Goal: Information Seeking & Learning: Find specific page/section

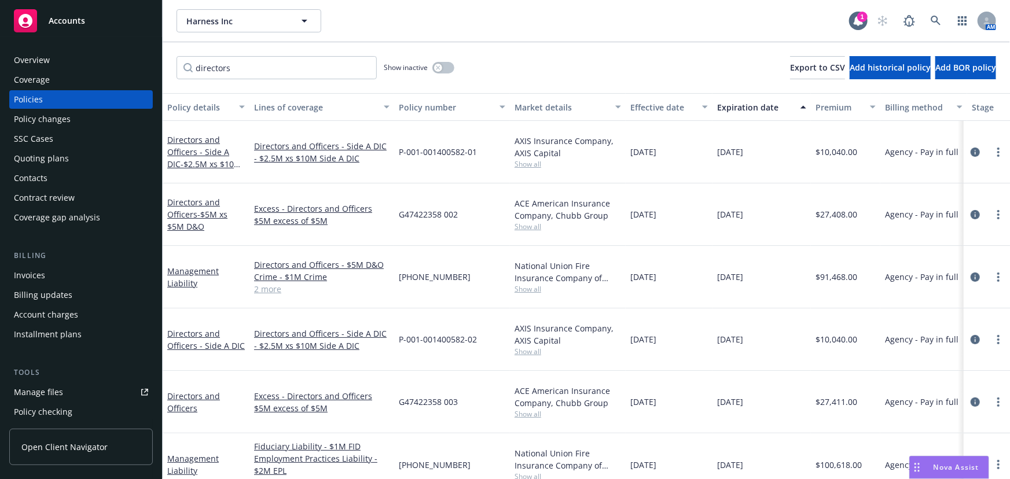
click at [620, 59] on div "directors Show inactive Export to CSV Add historical policy Add BOR policy" at bounding box center [587, 67] width 848 height 51
click at [52, 278] on div "Invoices" at bounding box center [81, 275] width 134 height 19
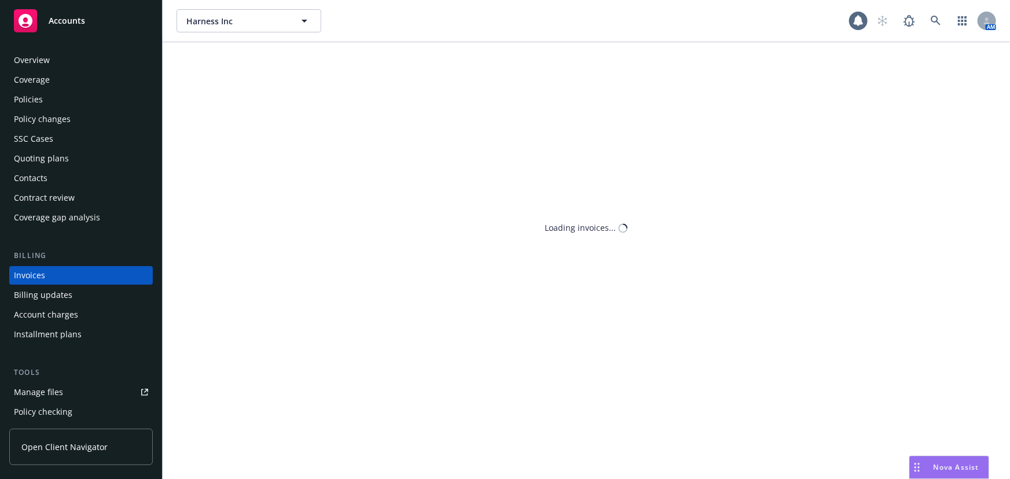
scroll to position [17, 0]
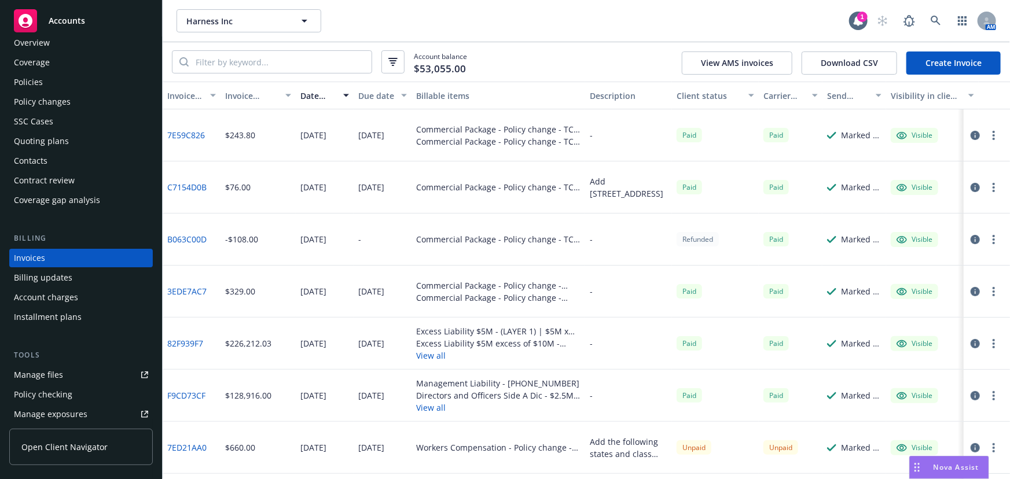
click at [94, 82] on div "Policies" at bounding box center [81, 82] width 134 height 19
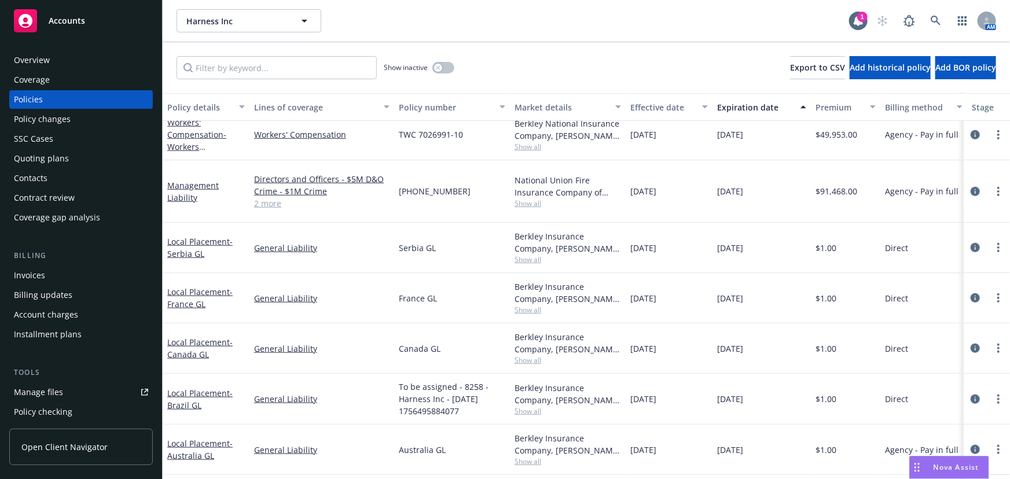
scroll to position [427, 0]
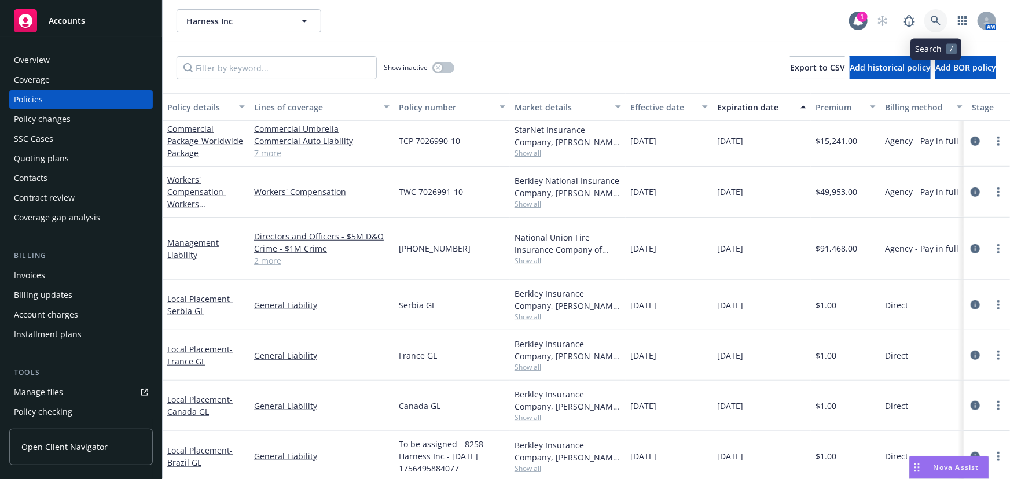
click at [934, 23] on icon at bounding box center [936, 21] width 10 height 10
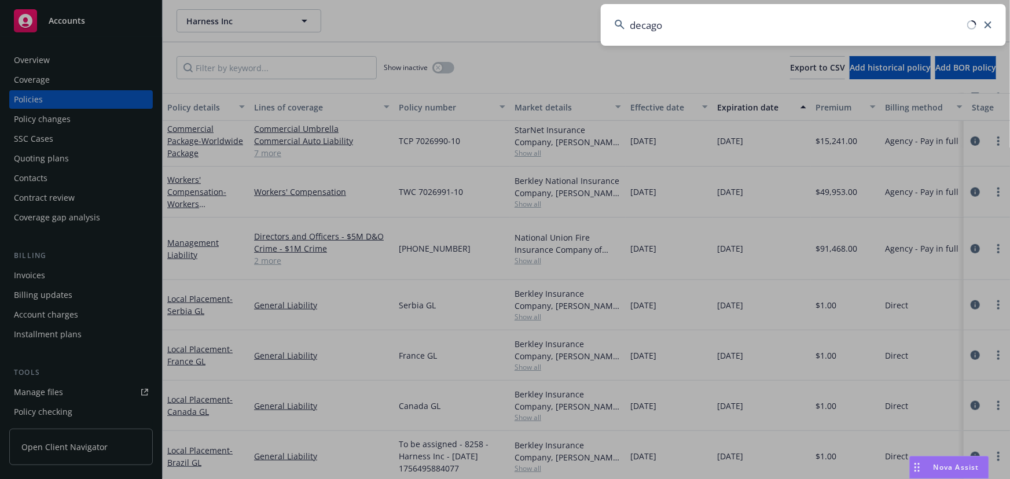
type input "decagon"
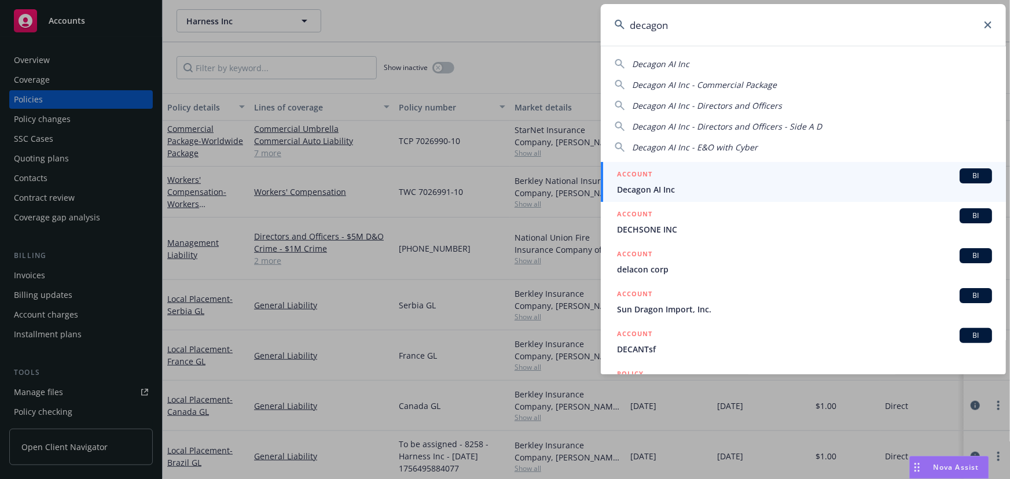
click at [706, 191] on span "Decagon AI Inc" at bounding box center [804, 190] width 375 height 12
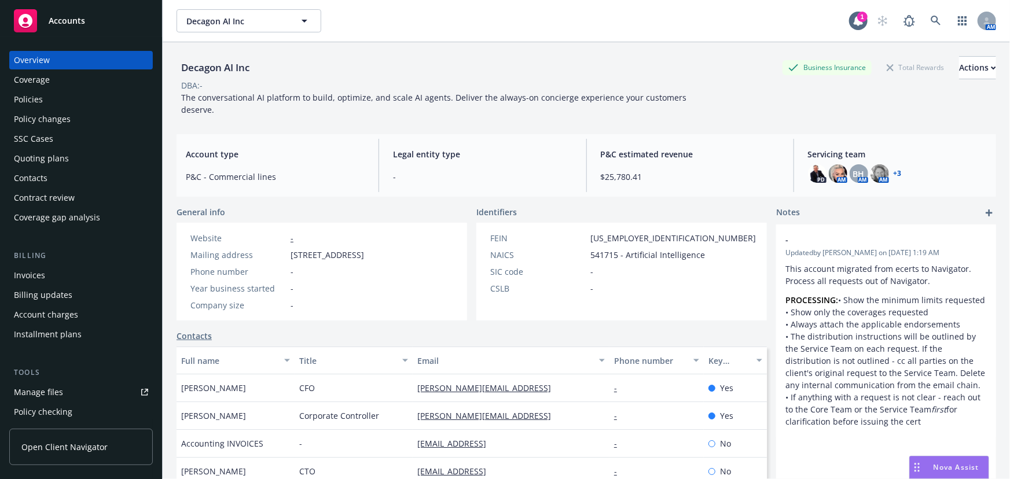
click at [58, 279] on div "Invoices" at bounding box center [81, 275] width 134 height 19
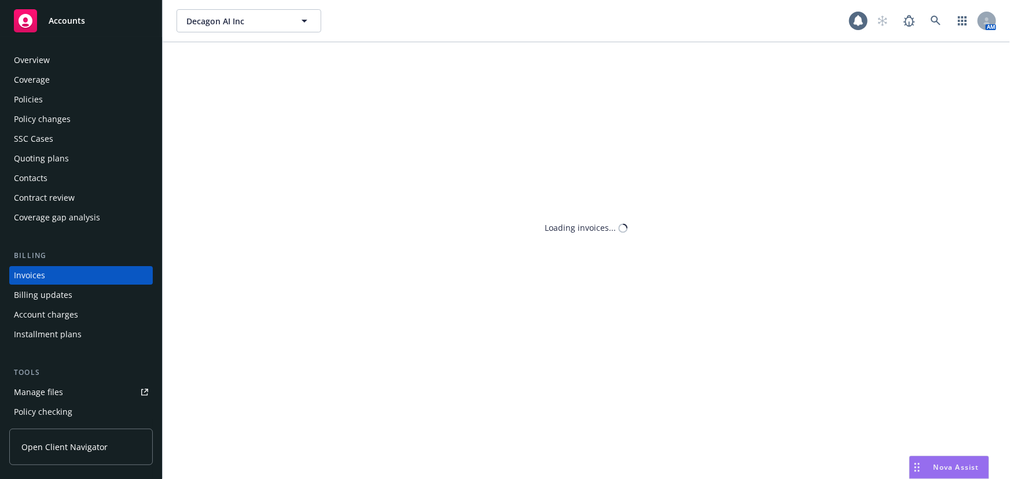
scroll to position [17, 0]
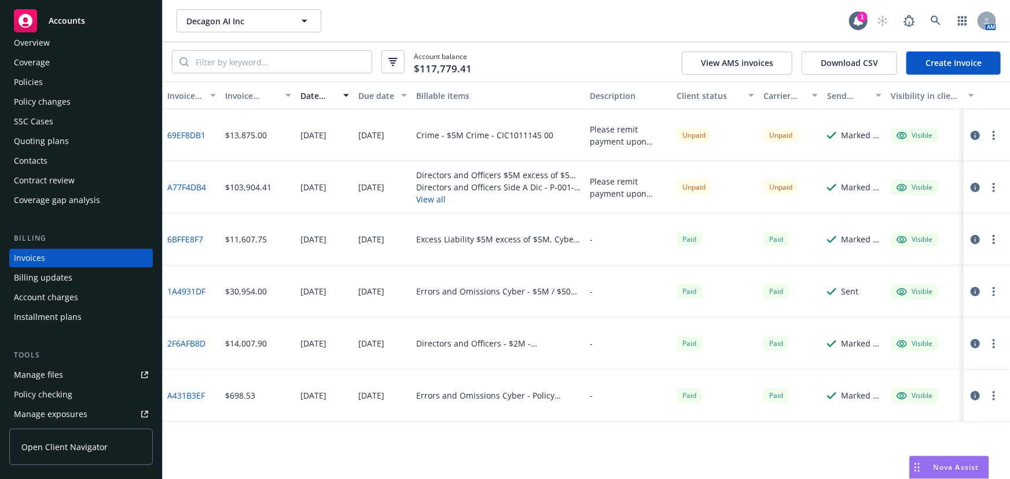
click at [435, 201] on button "View all" at bounding box center [498, 199] width 164 height 12
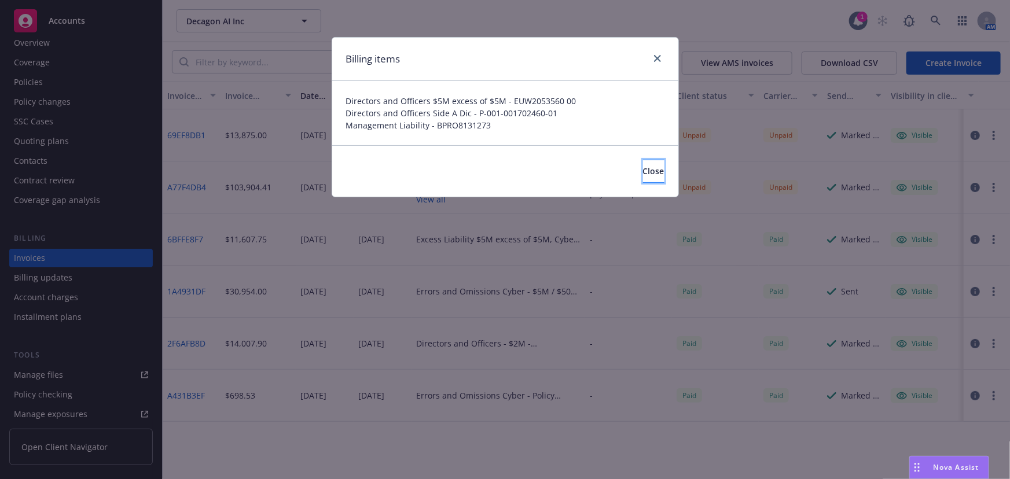
click at [643, 171] on span "Close" at bounding box center [653, 171] width 21 height 11
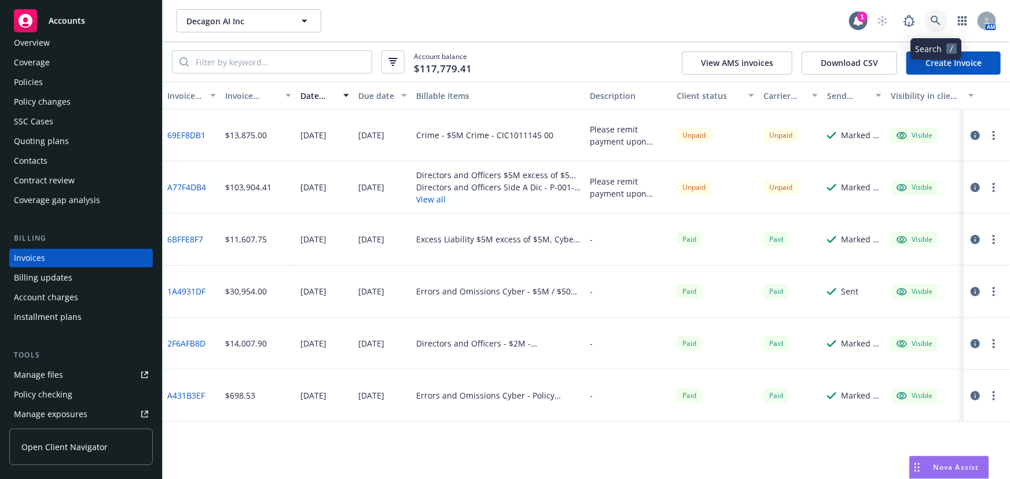
click at [931, 17] on icon at bounding box center [936, 21] width 10 height 10
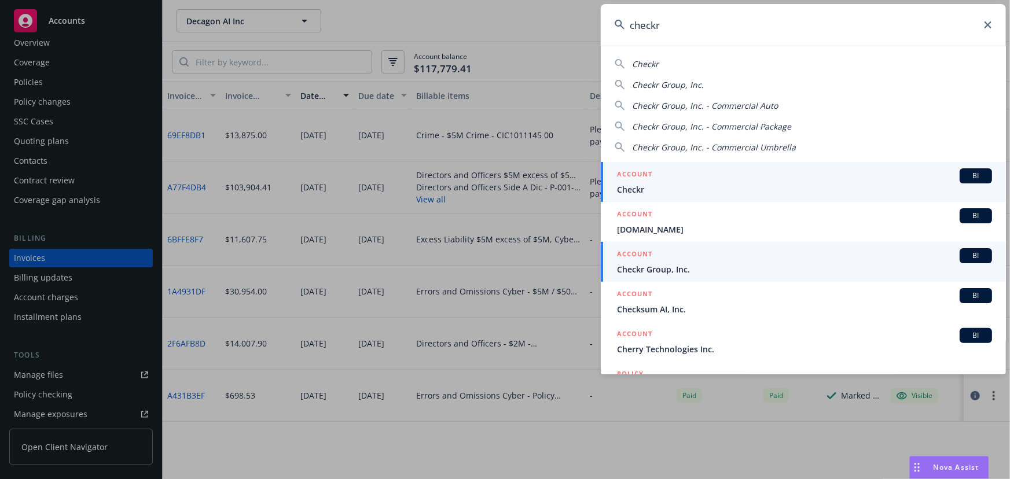
type input "checkr"
click at [707, 261] on div "ACCOUNT BI" at bounding box center [804, 255] width 375 height 15
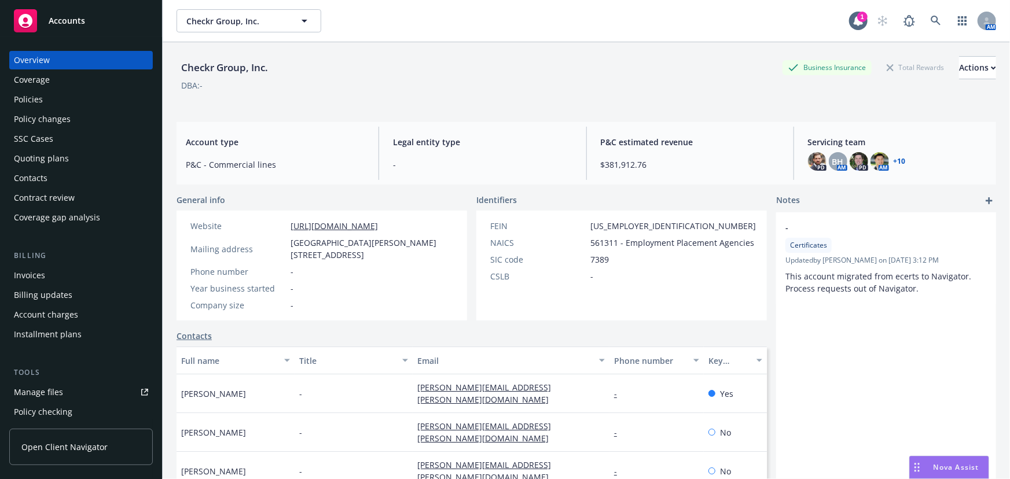
click at [63, 100] on div "Policies" at bounding box center [81, 99] width 134 height 19
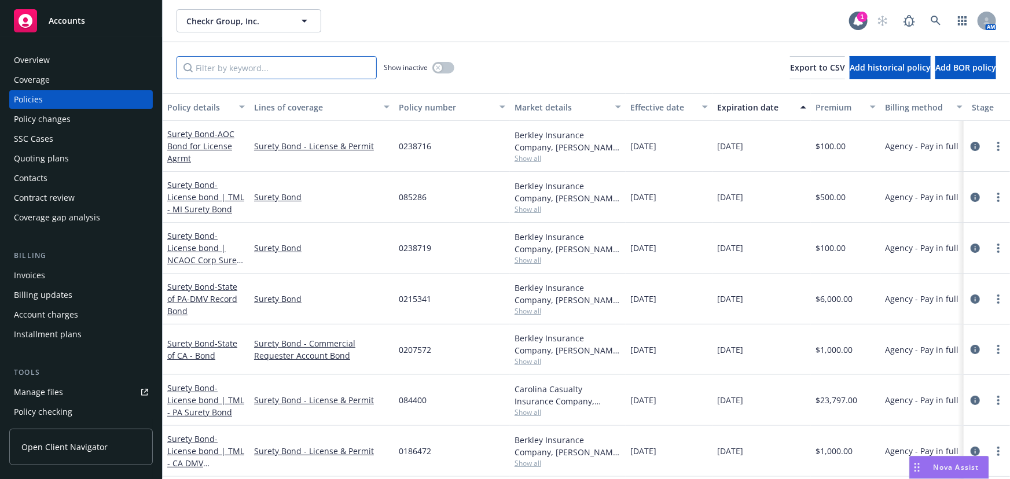
click at [276, 67] on input "Filter by keyword..." at bounding box center [277, 67] width 200 height 23
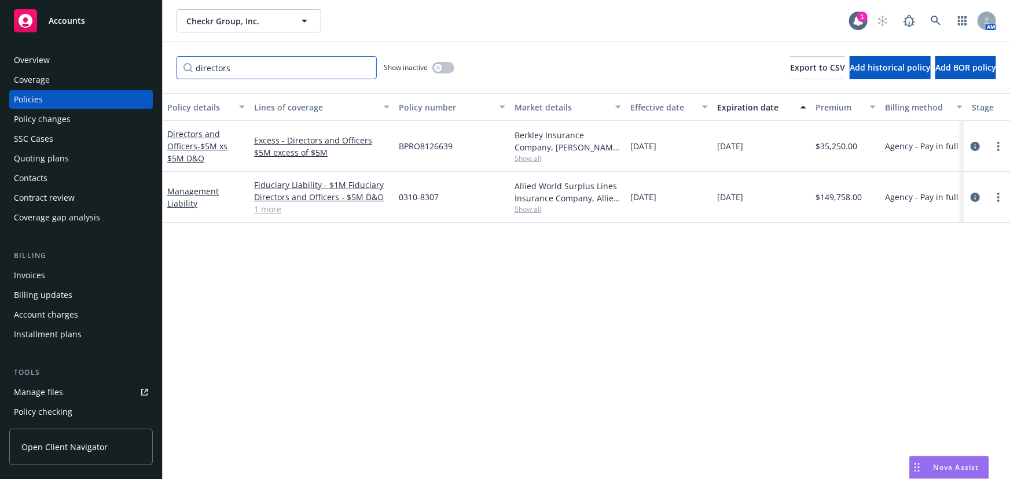
type input "directors"
click at [201, 196] on div "Management Liability" at bounding box center [206, 197] width 78 height 24
click at [203, 190] on link "Management Liability" at bounding box center [193, 197] width 52 height 23
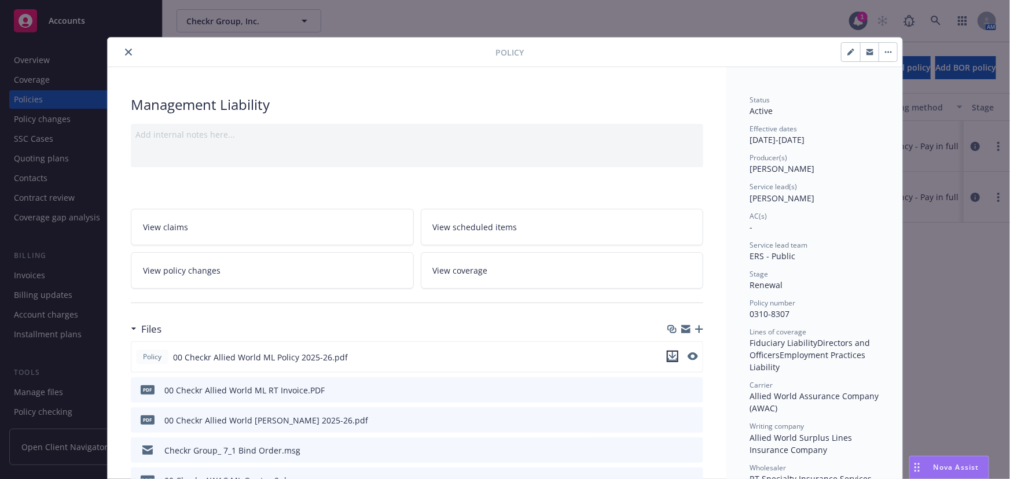
click at [668, 356] on icon "download file" at bounding box center [672, 356] width 9 height 9
click at [125, 54] on icon "close" at bounding box center [128, 52] width 7 height 7
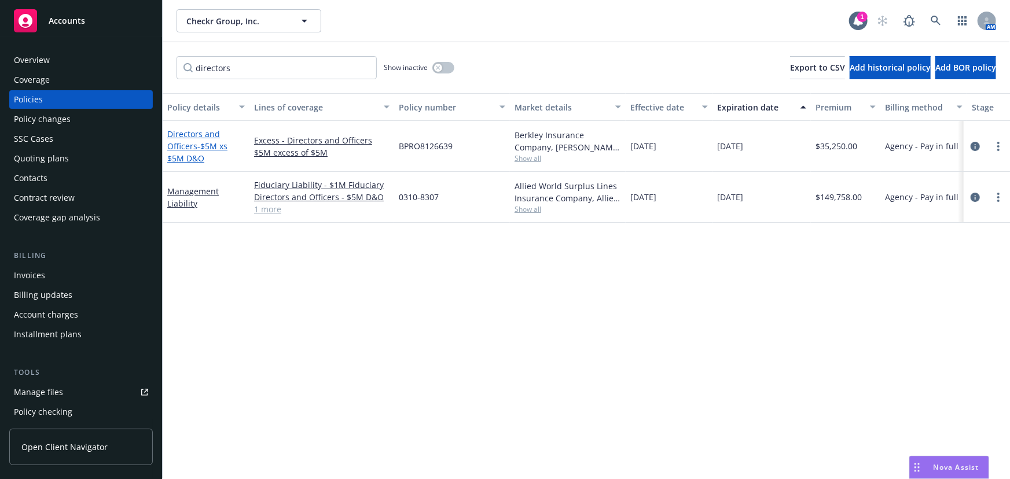
click at [211, 145] on span "- $5M xs $5M D&O" at bounding box center [197, 152] width 60 height 23
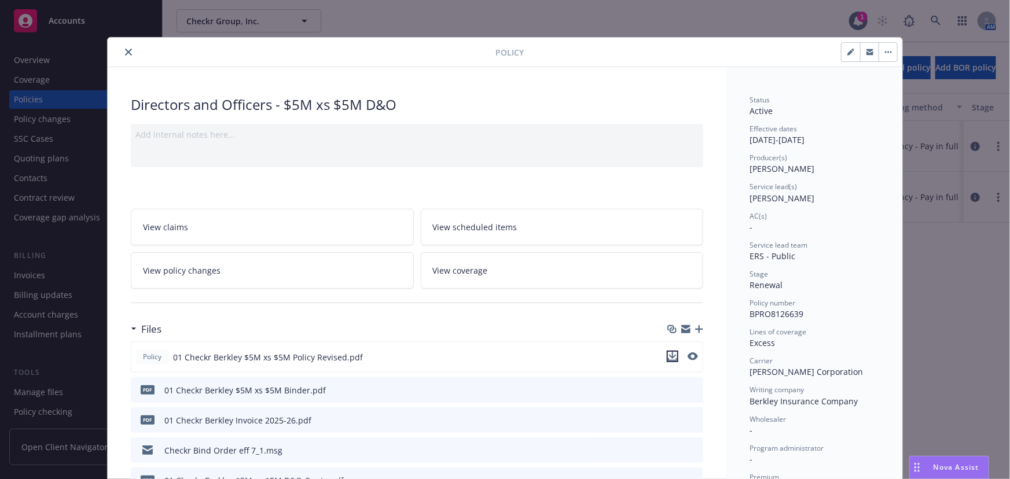
click at [672, 357] on icon "download file" at bounding box center [672, 356] width 9 height 9
click at [125, 49] on icon "close" at bounding box center [128, 52] width 7 height 7
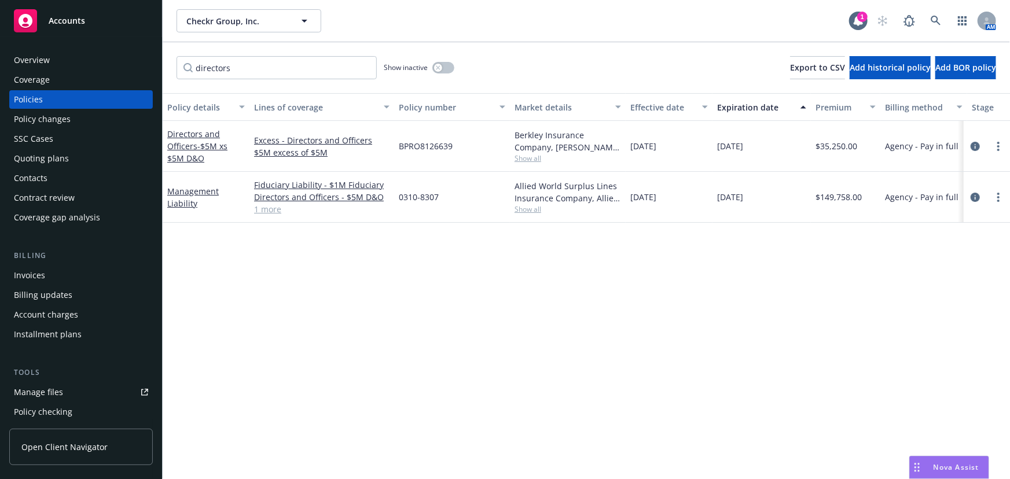
click at [208, 289] on div "Policy details Lines of coverage Policy number Market details Effective date Ex…" at bounding box center [587, 286] width 848 height 386
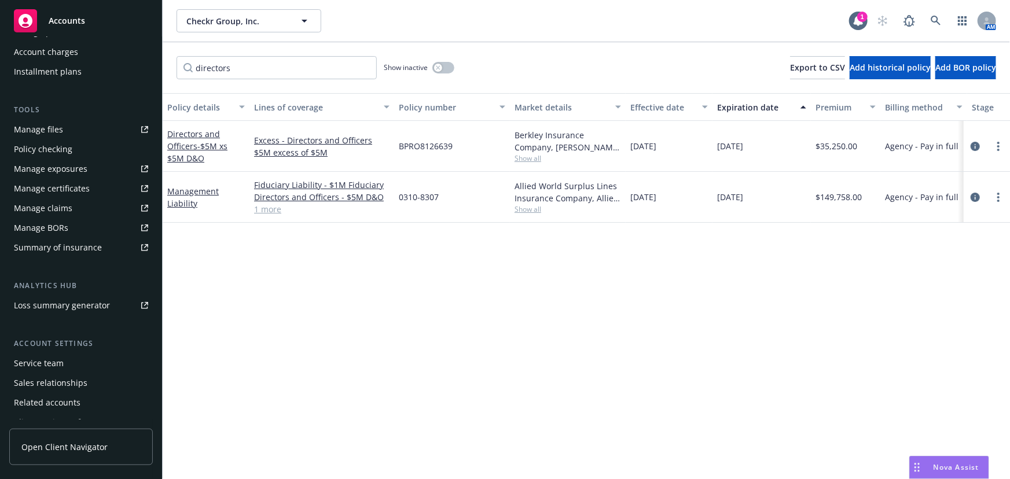
scroll to position [294, 0]
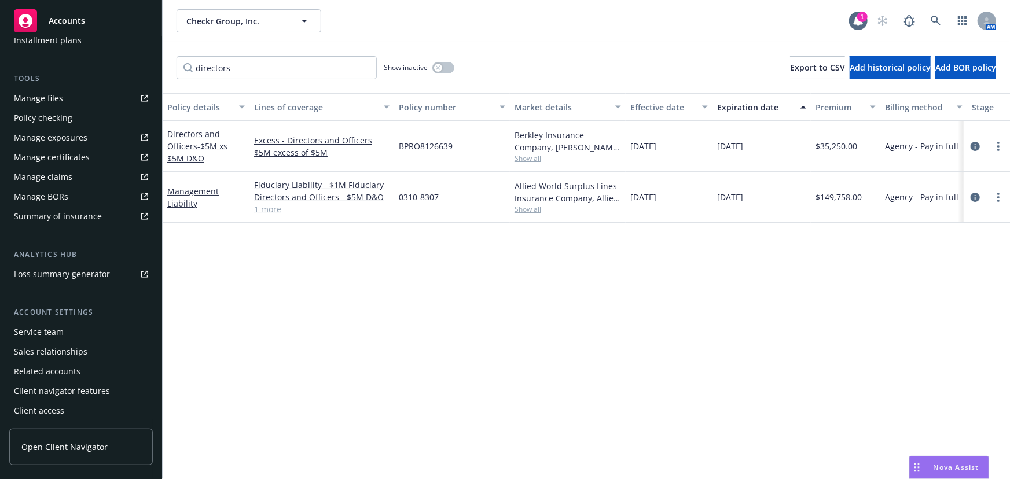
click at [56, 333] on div "Service team" at bounding box center [39, 332] width 50 height 19
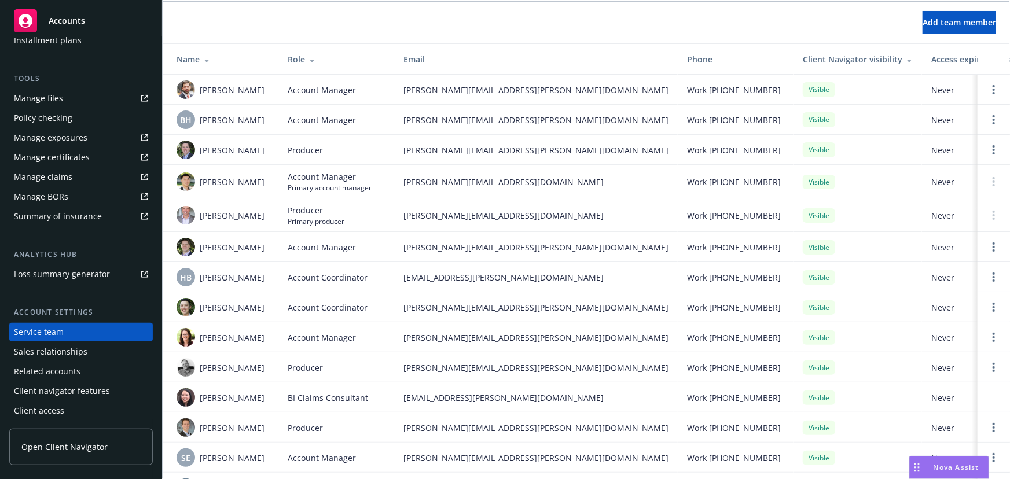
scroll to position [78, 0]
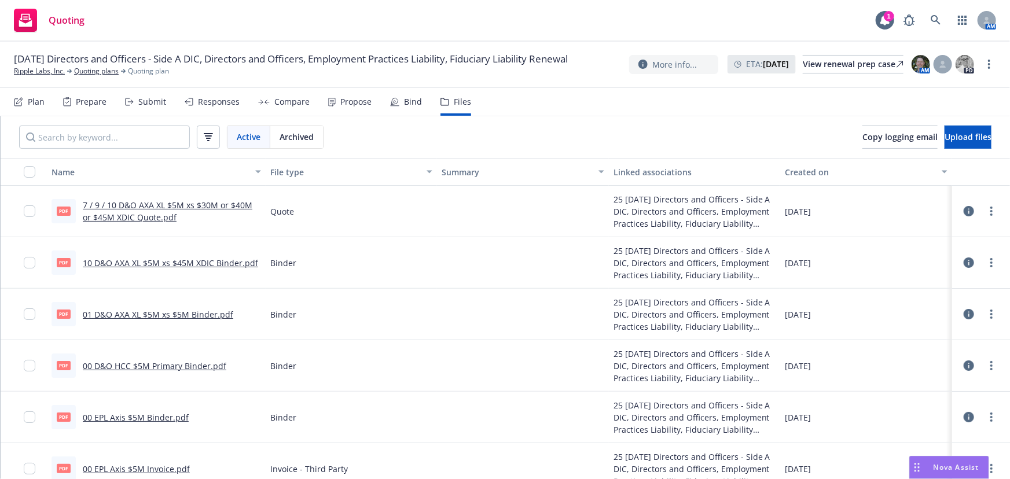
click at [277, 104] on div "Compare" at bounding box center [291, 101] width 35 height 9
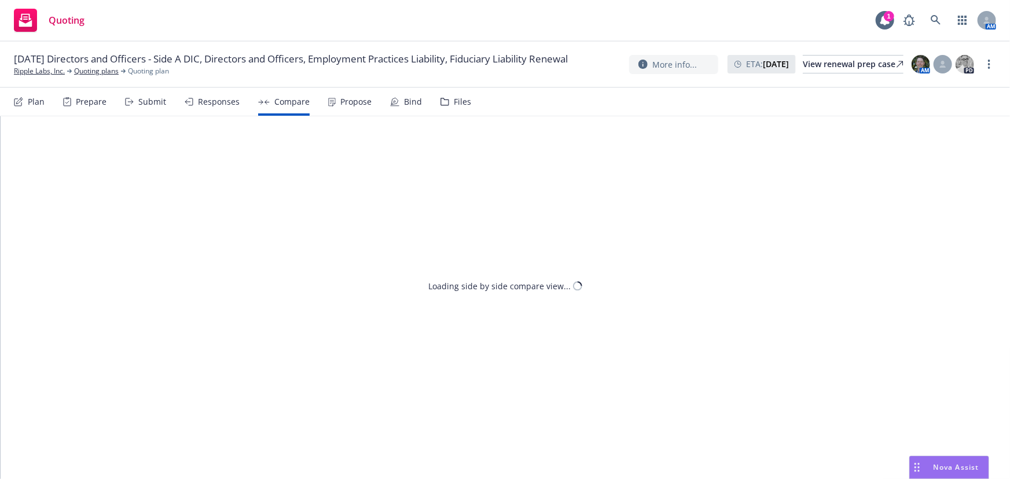
click at [419, 102] on div "Plan Prepare Submit Responses Compare Propose Bind Files" at bounding box center [242, 102] width 457 height 28
click at [413, 102] on div "Bind" at bounding box center [413, 101] width 18 height 9
